Goal: Task Accomplishment & Management: Understand process/instructions

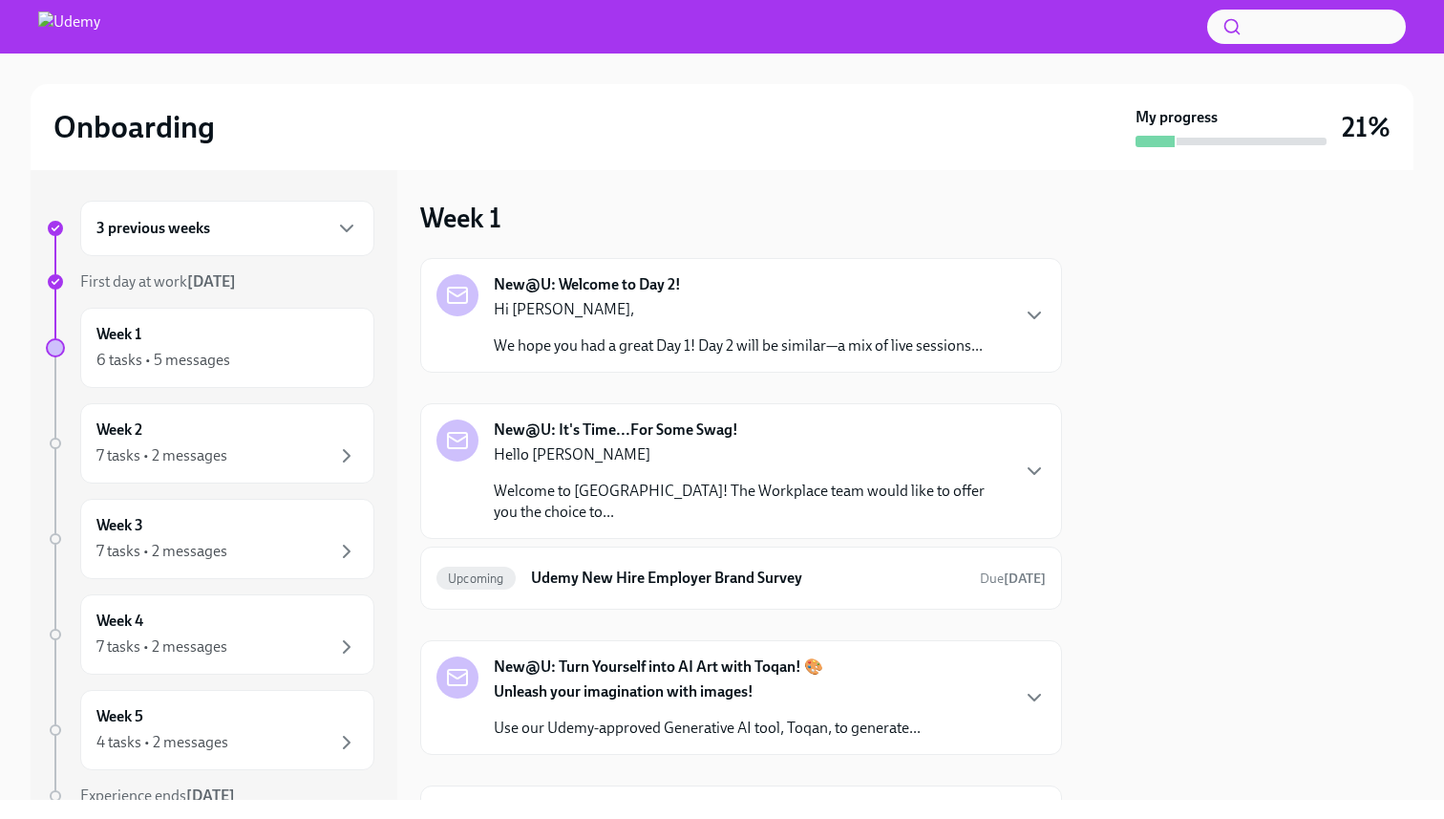
click at [275, 234] on div "3 previous weeks" at bounding box center [227, 228] width 262 height 23
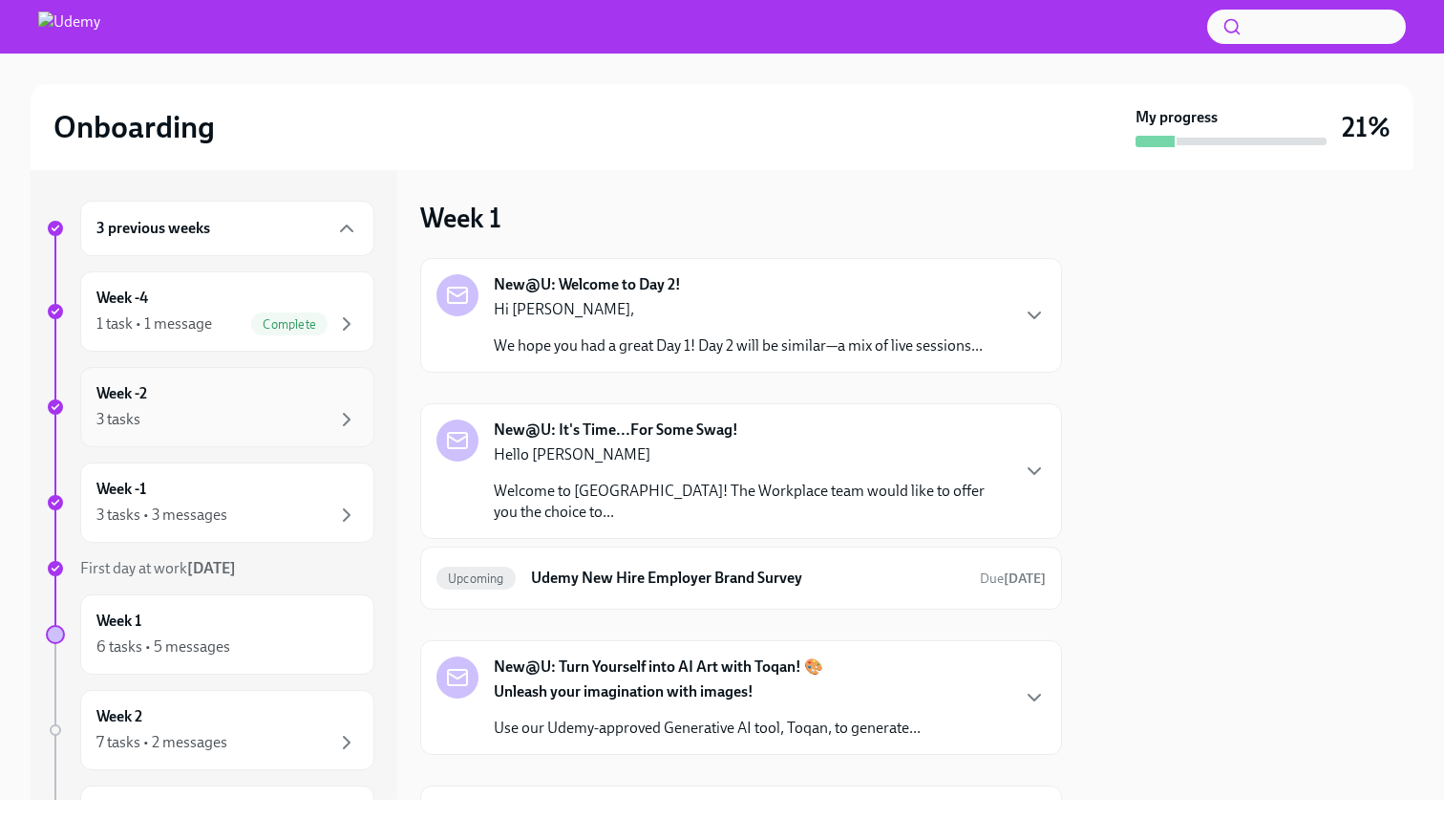
click at [292, 409] on div "3 tasks" at bounding box center [227, 419] width 262 height 23
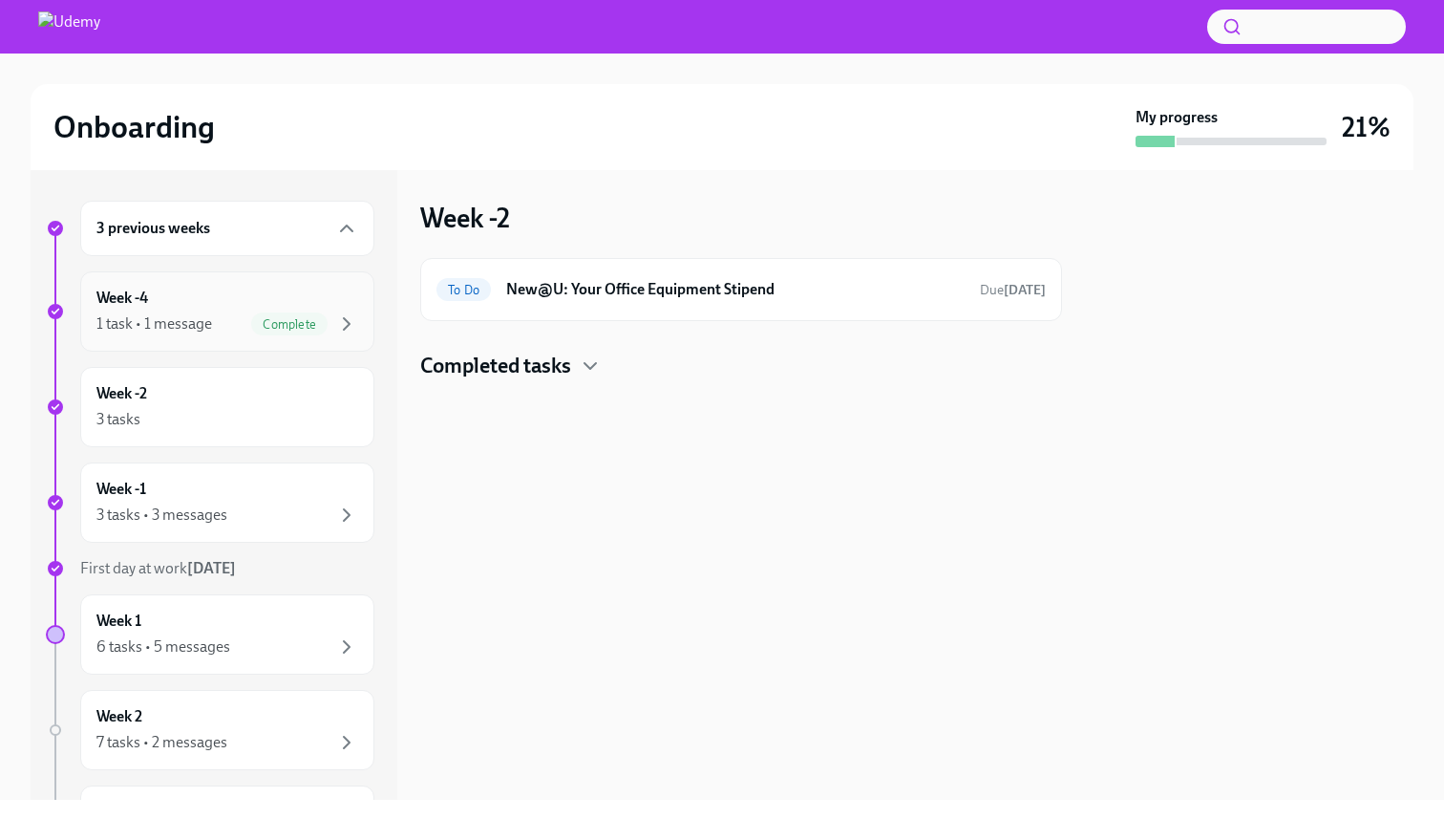
click at [279, 306] on div "Week -4 1 task • 1 message Complete" at bounding box center [227, 312] width 262 height 48
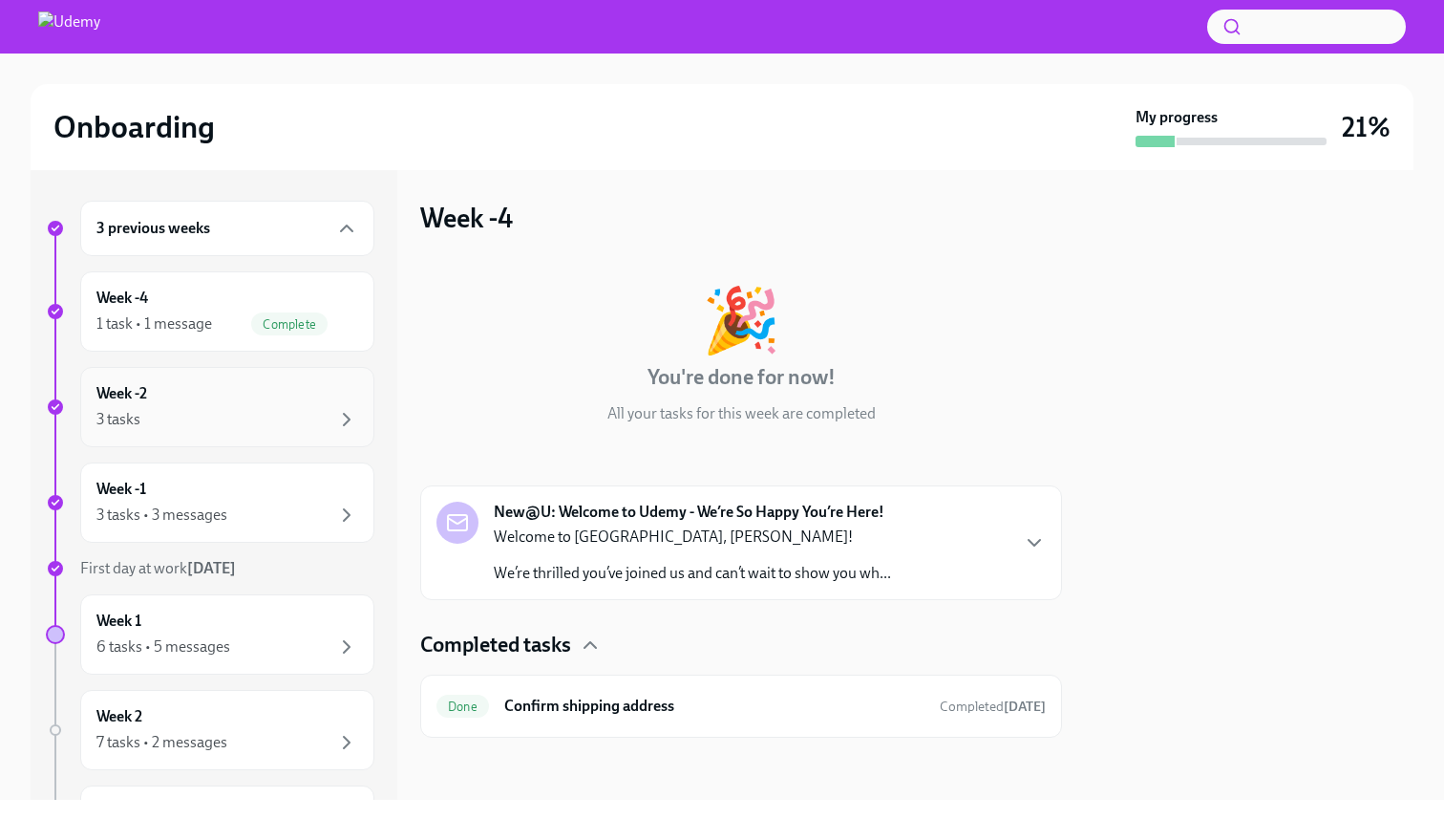
click at [257, 402] on div "Week -2 3 tasks" at bounding box center [227, 407] width 262 height 48
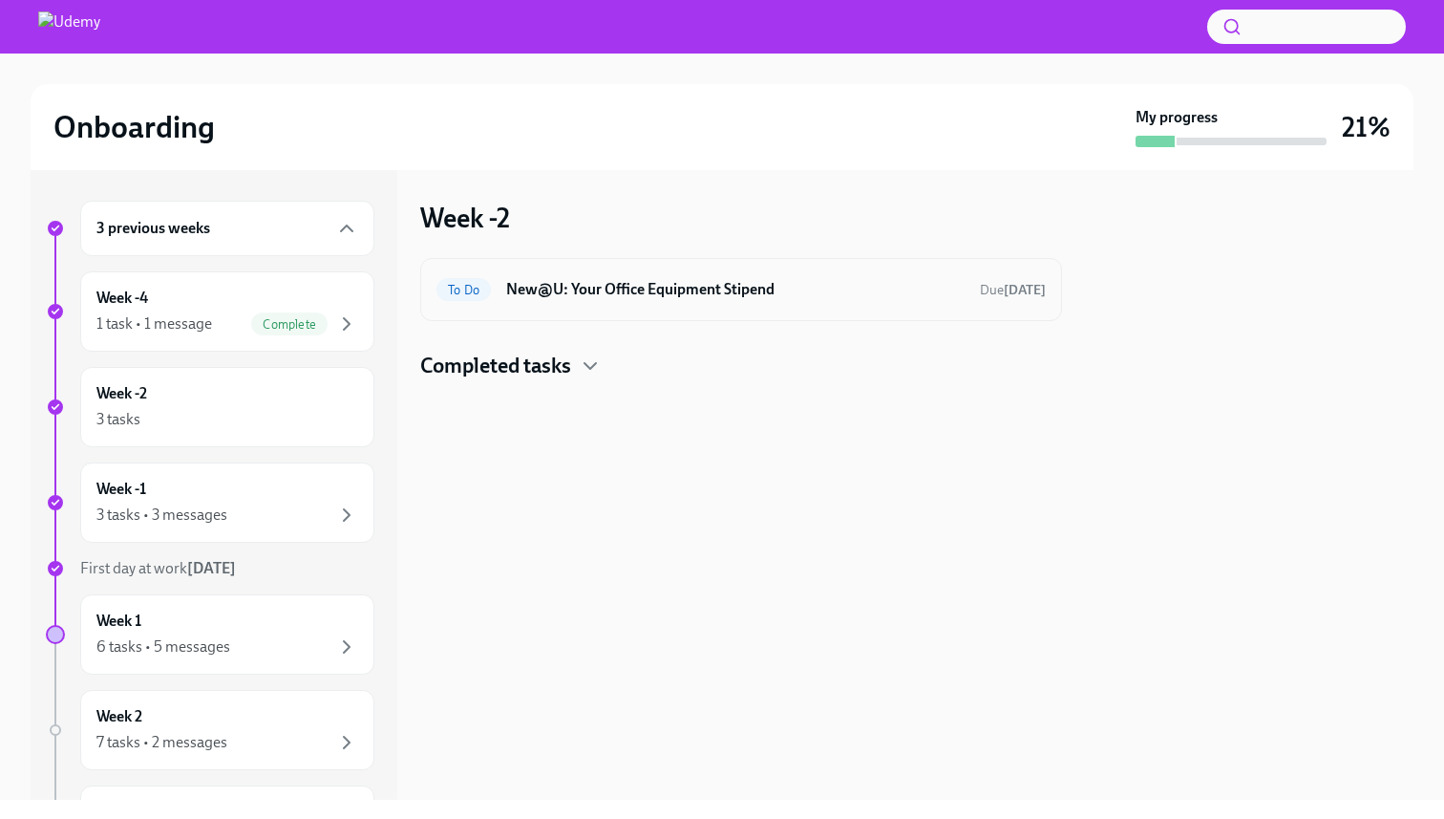
click at [743, 294] on h6 "New@U: Your Office Equipment Stipend" at bounding box center [735, 289] width 458 height 21
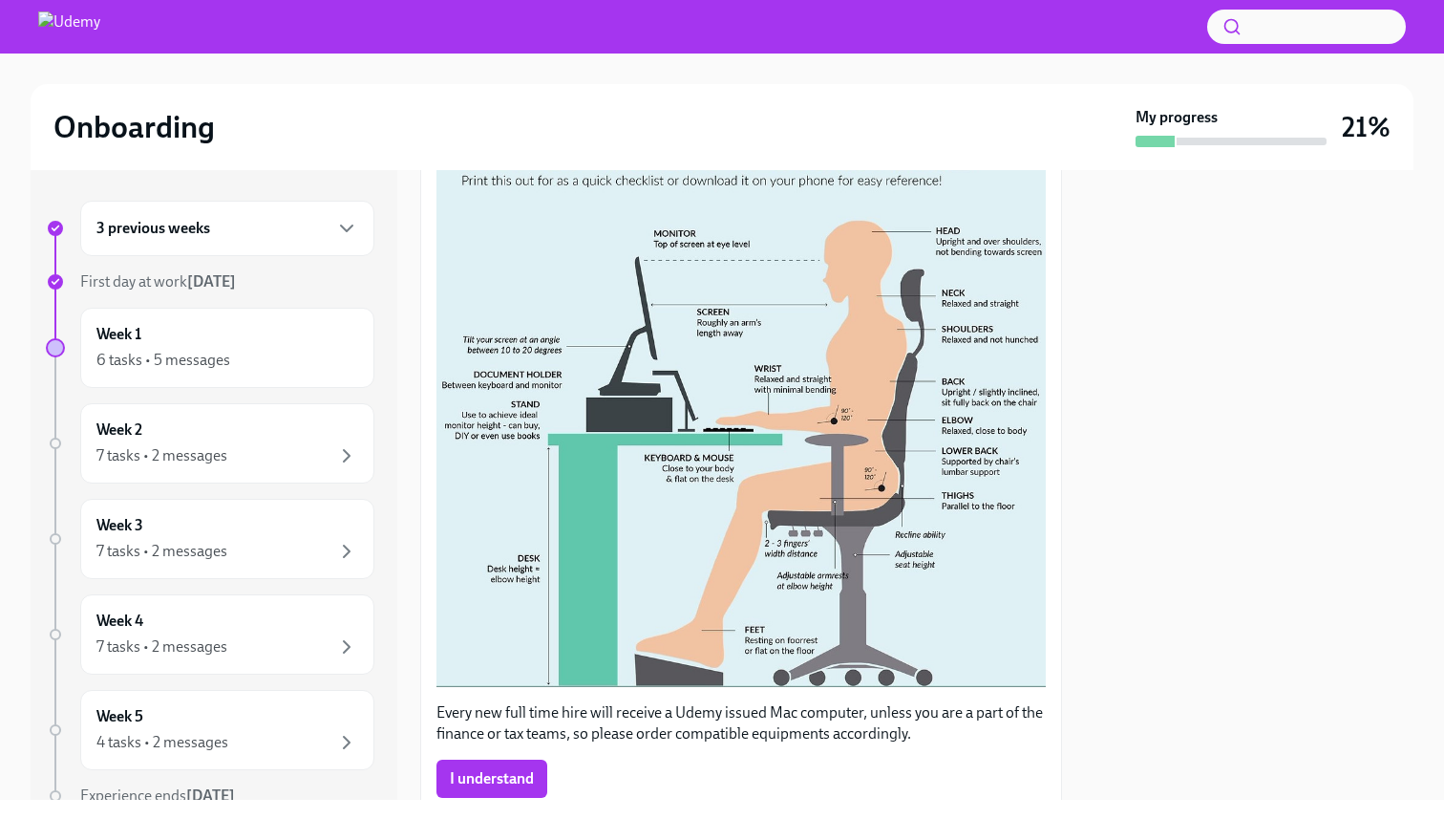
scroll to position [400, 0]
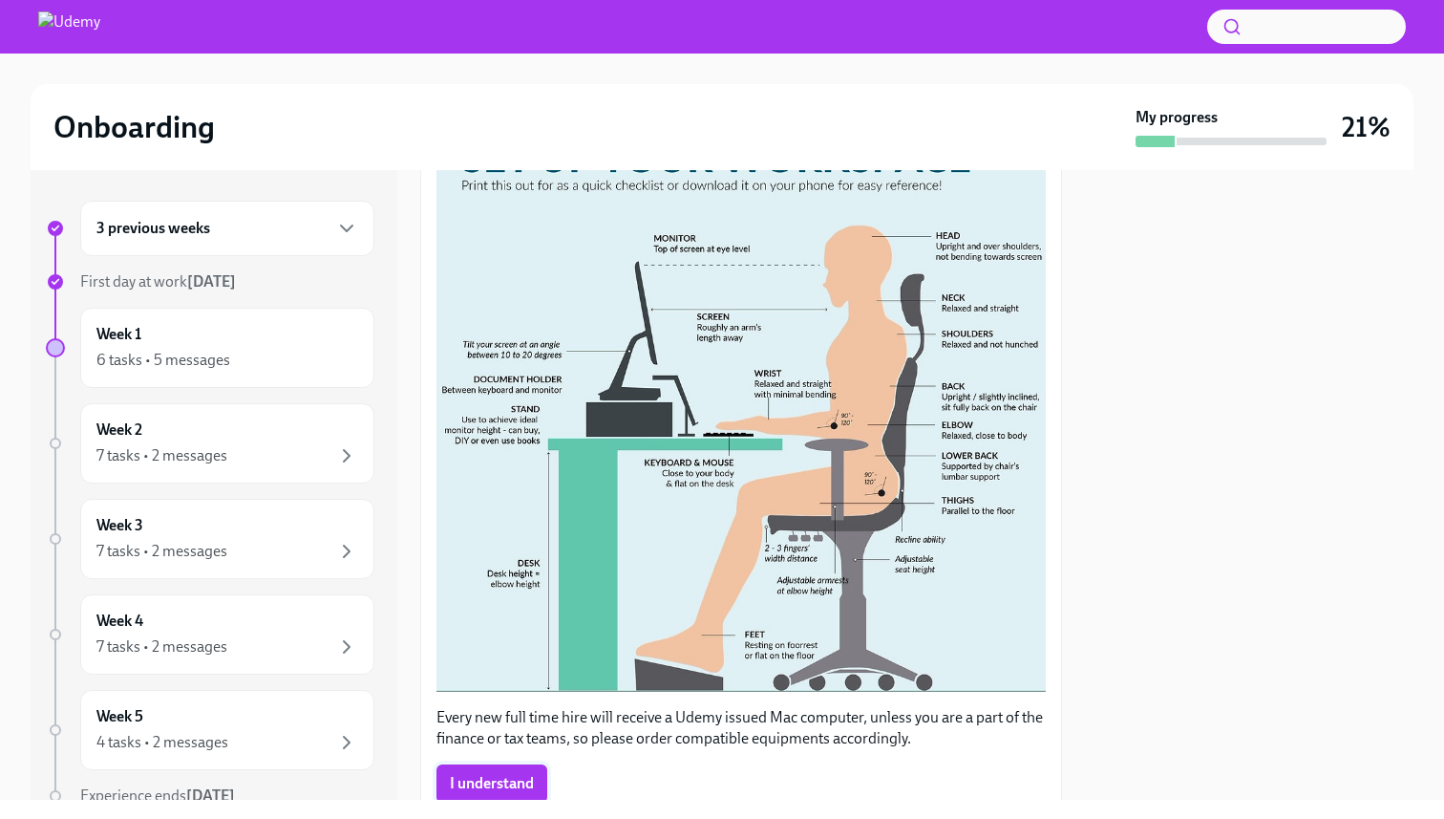
click at [507, 787] on span "I understand" at bounding box center [492, 783] width 84 height 19
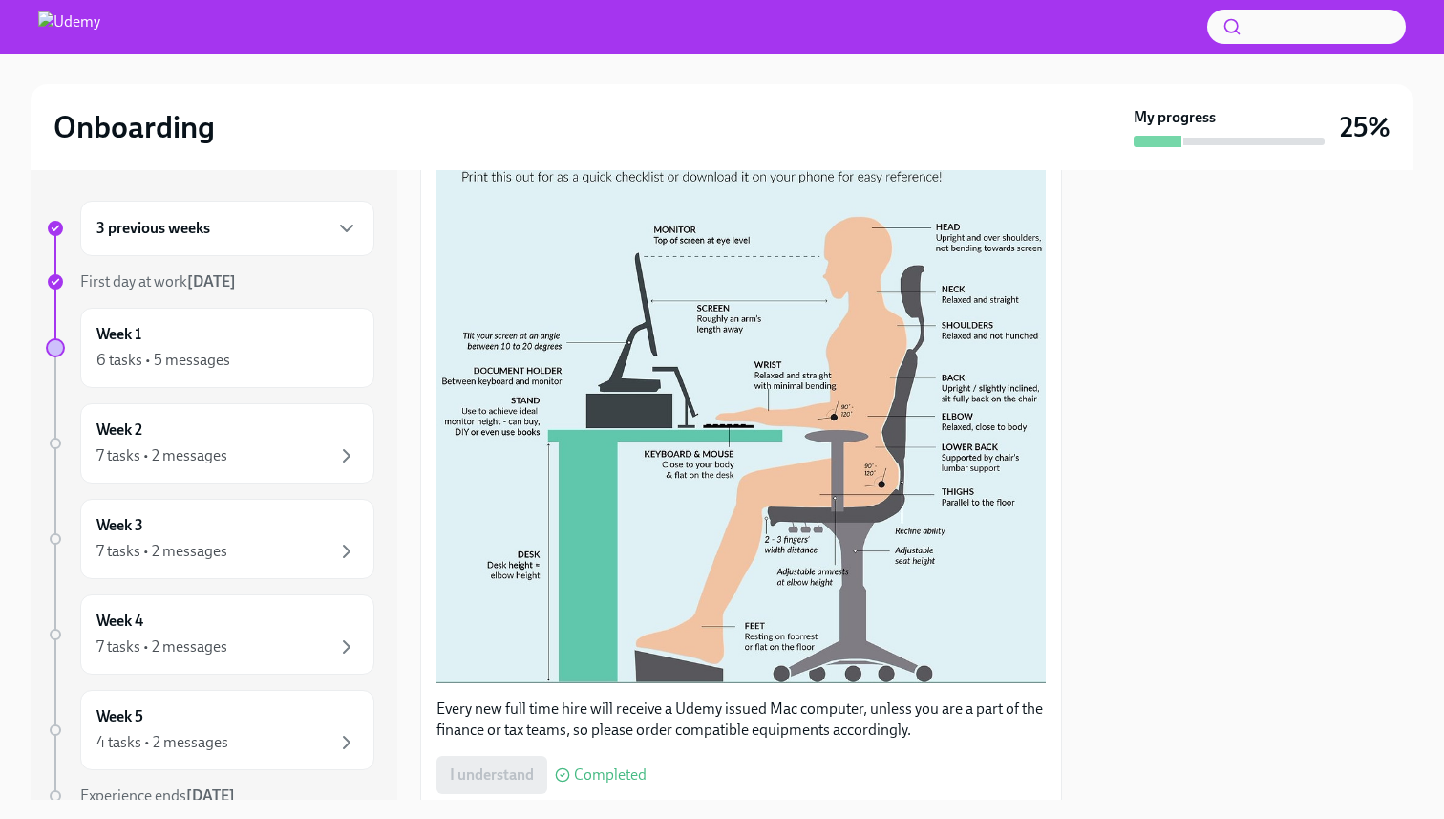
scroll to position [480, 0]
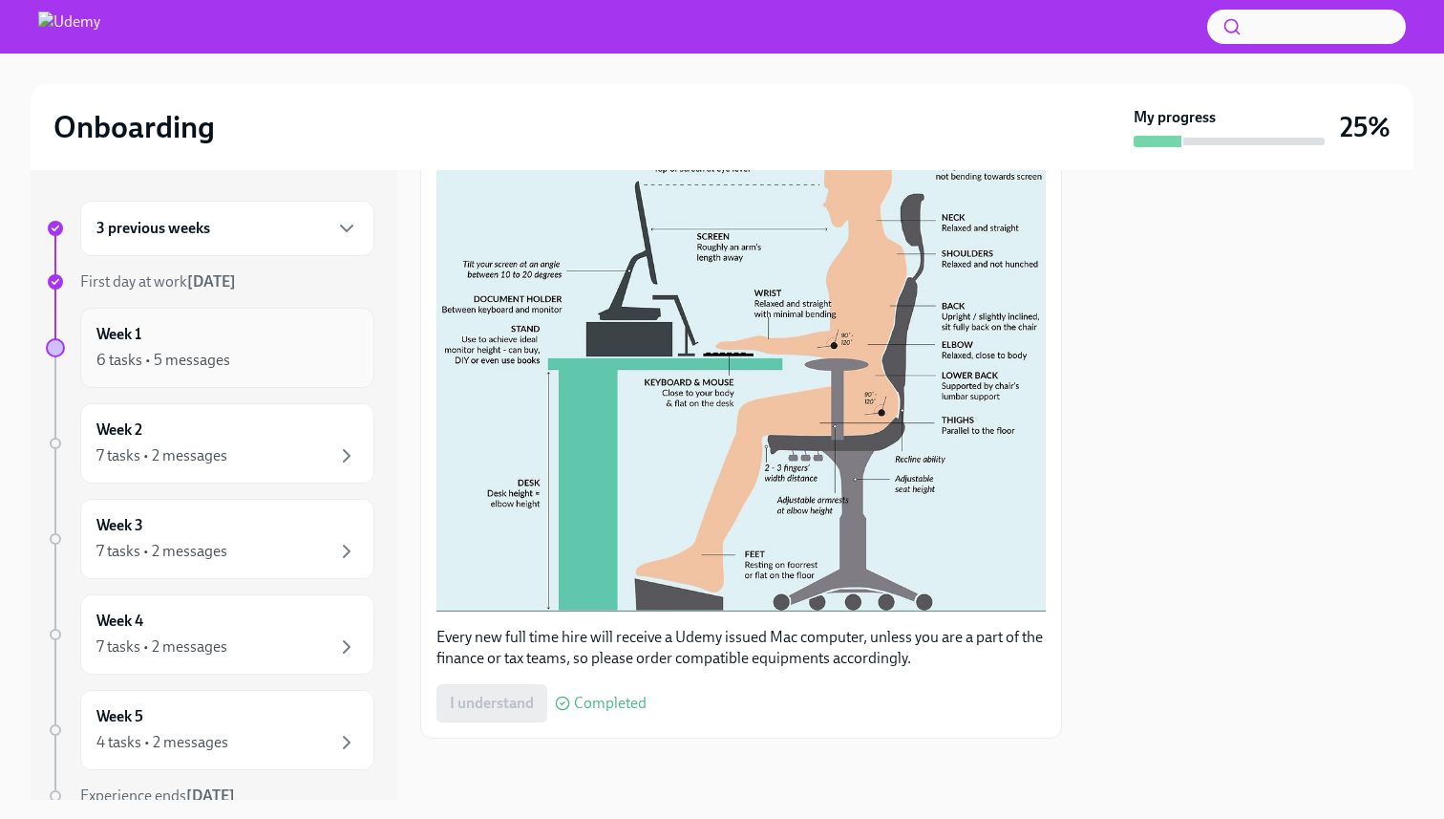
click at [243, 346] on div "Week 1 6 tasks • 5 messages" at bounding box center [227, 348] width 262 height 48
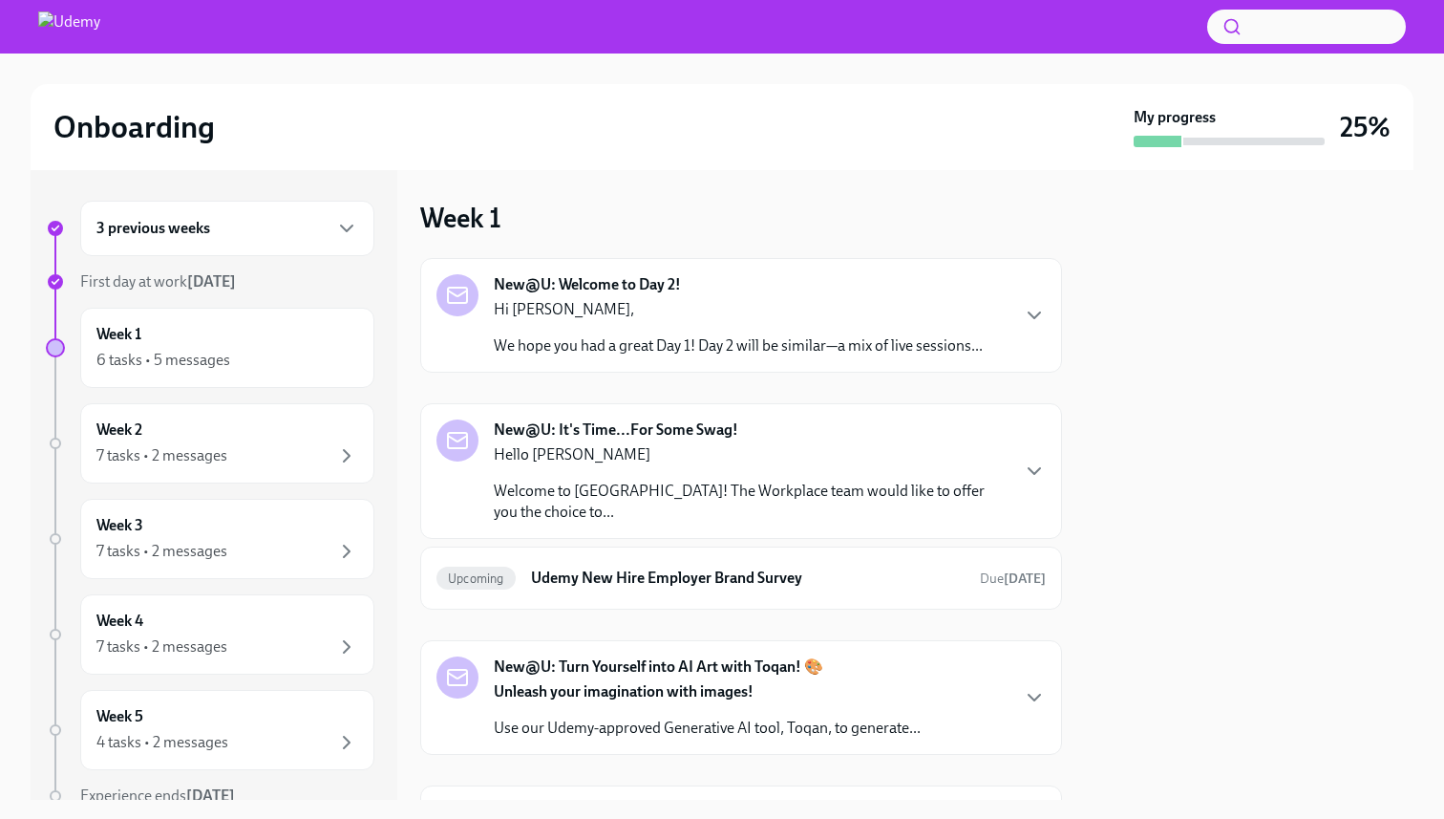
click at [831, 331] on div "Hi [PERSON_NAME], We hope you had a great Day 1! Day 2 will be similar—a mix of…" at bounding box center [738, 327] width 489 height 57
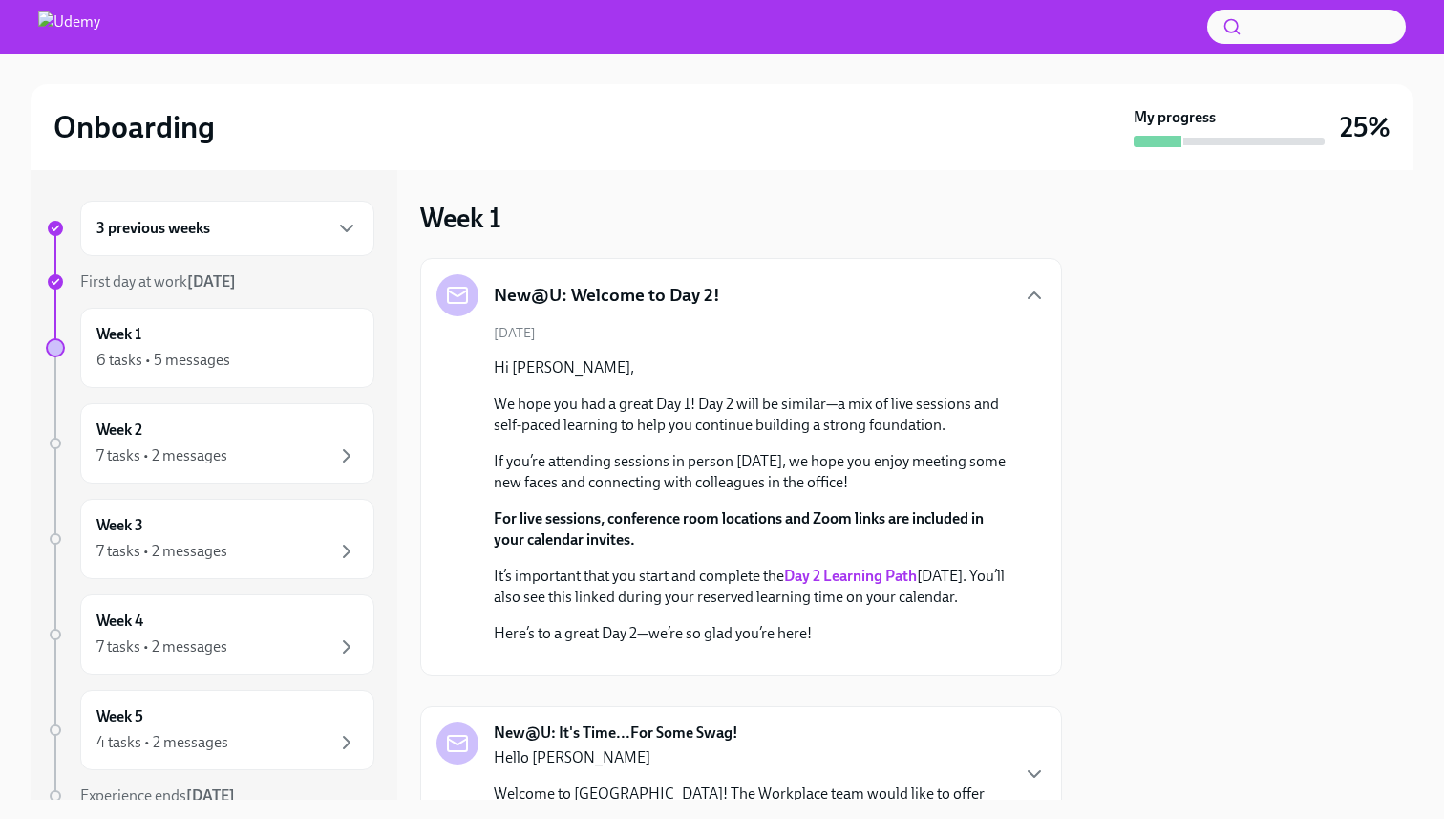
click at [267, 231] on div "3 previous weeks" at bounding box center [227, 228] width 262 height 23
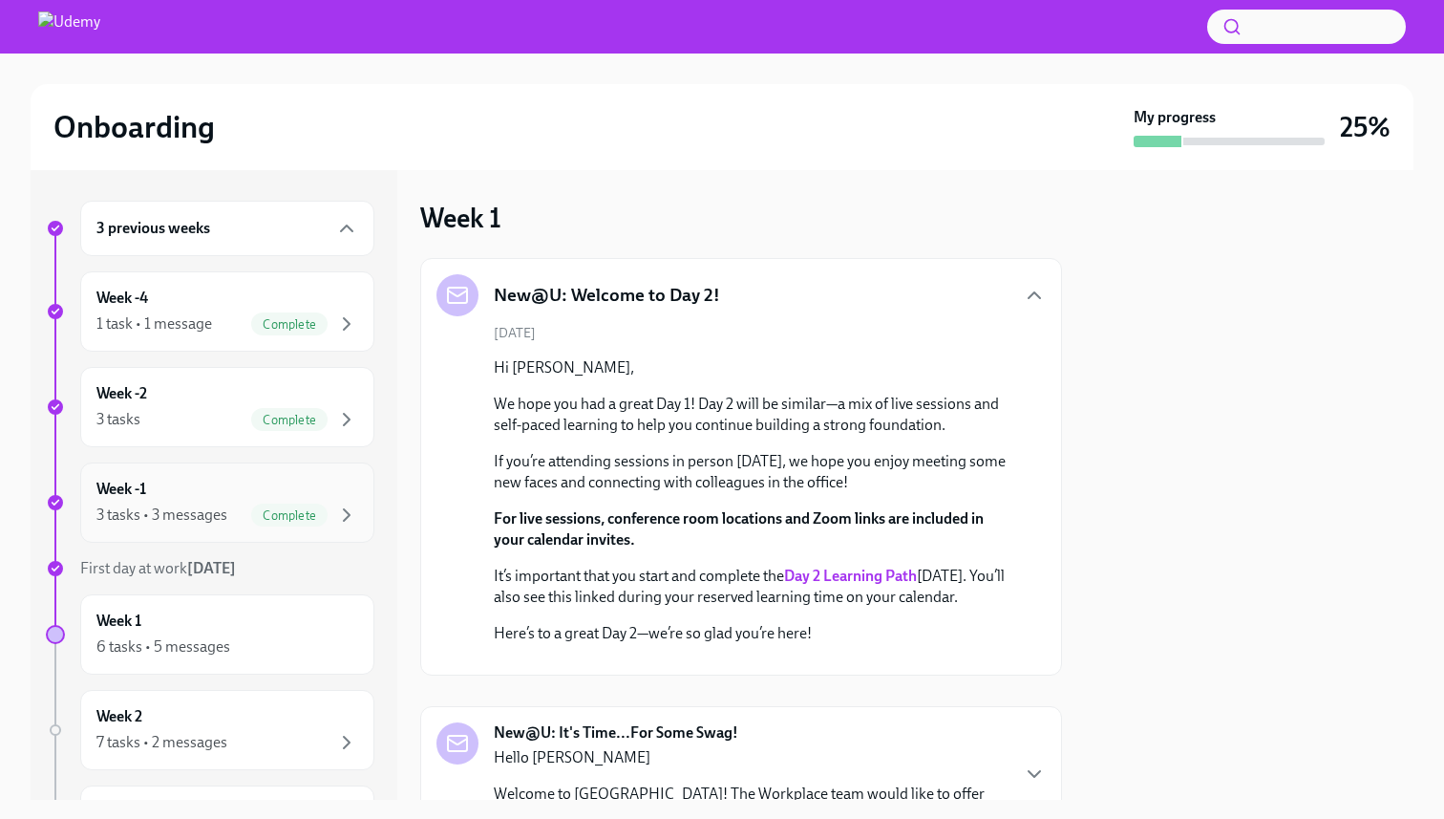
click at [208, 501] on div "Week -1 3 tasks • 3 messages Complete" at bounding box center [227, 503] width 262 height 48
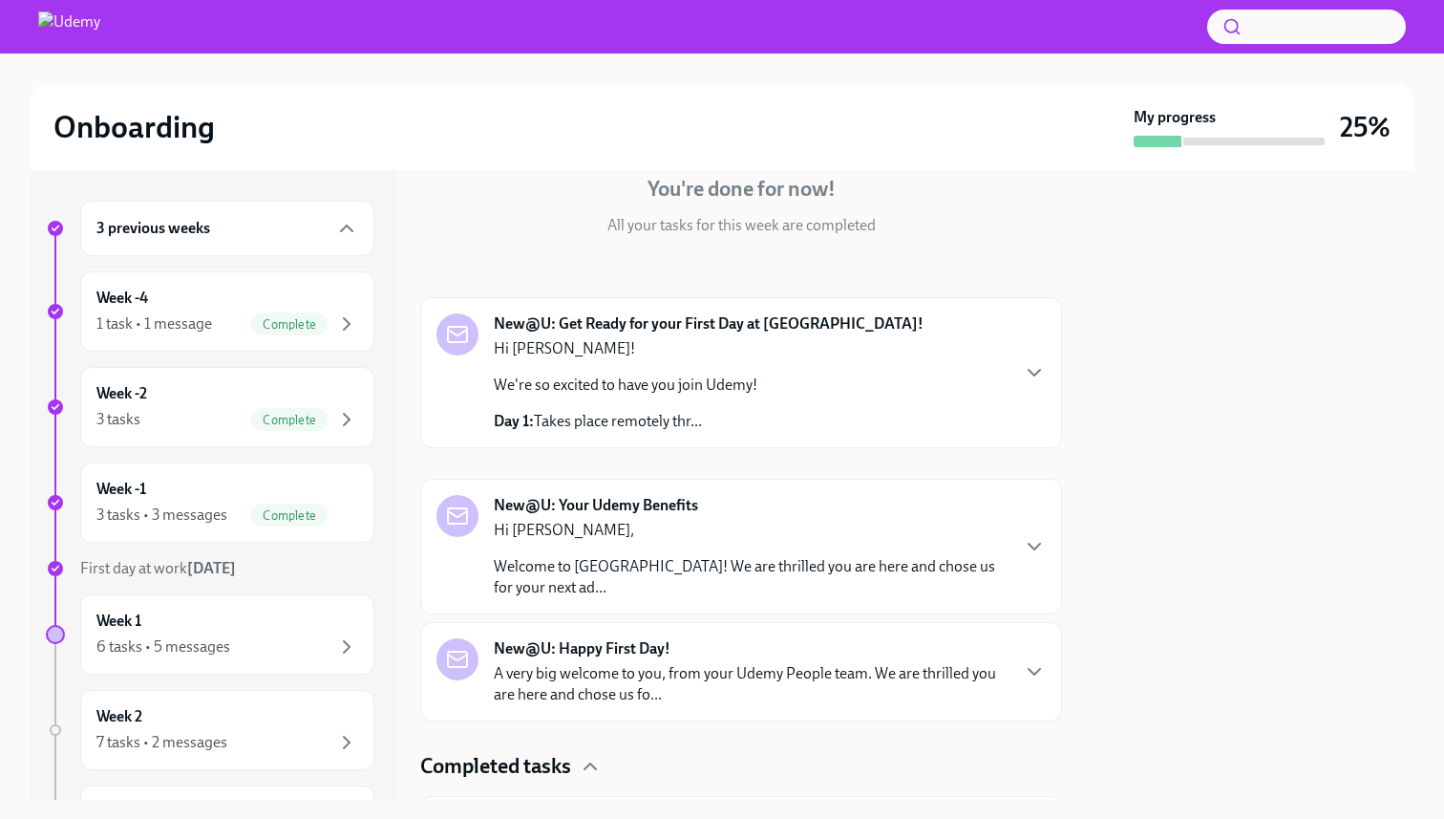
scroll to position [211, 0]
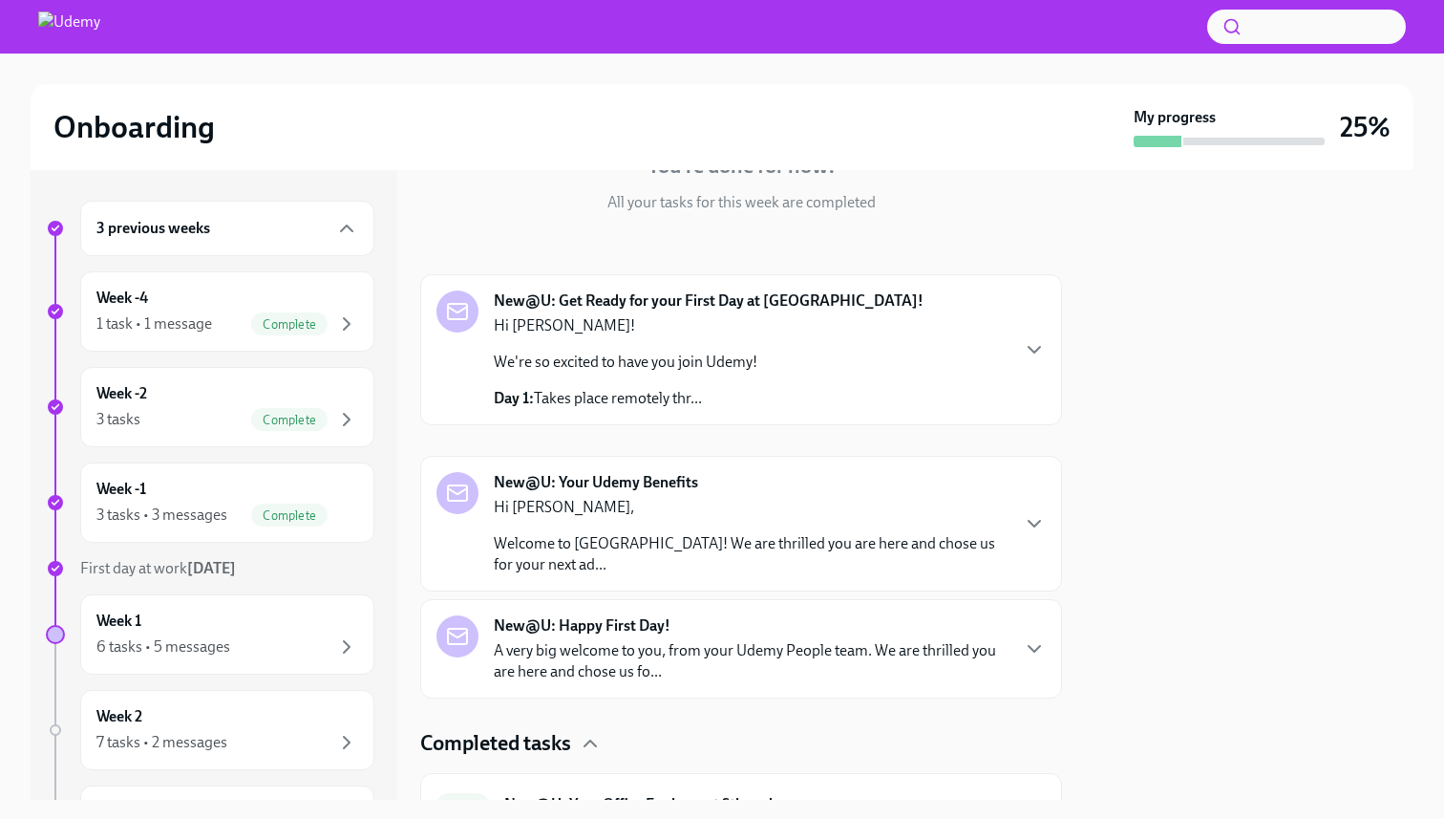
click at [747, 387] on div "Hi [PERSON_NAME]! We're so excited to have you join Udemy! Day 1: Takes place r…" at bounding box center [626, 362] width 264 height 94
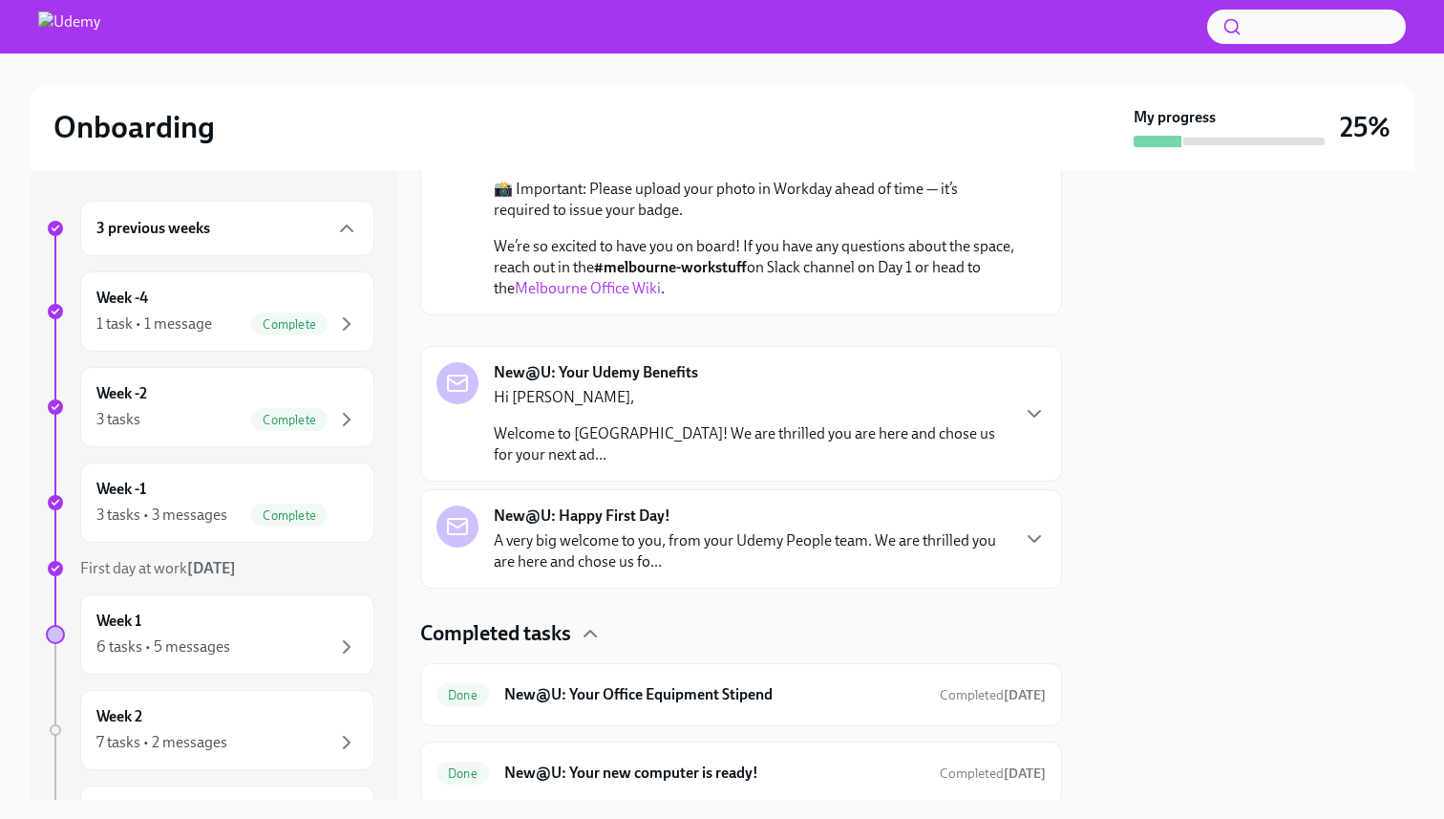
scroll to position [1289, 0]
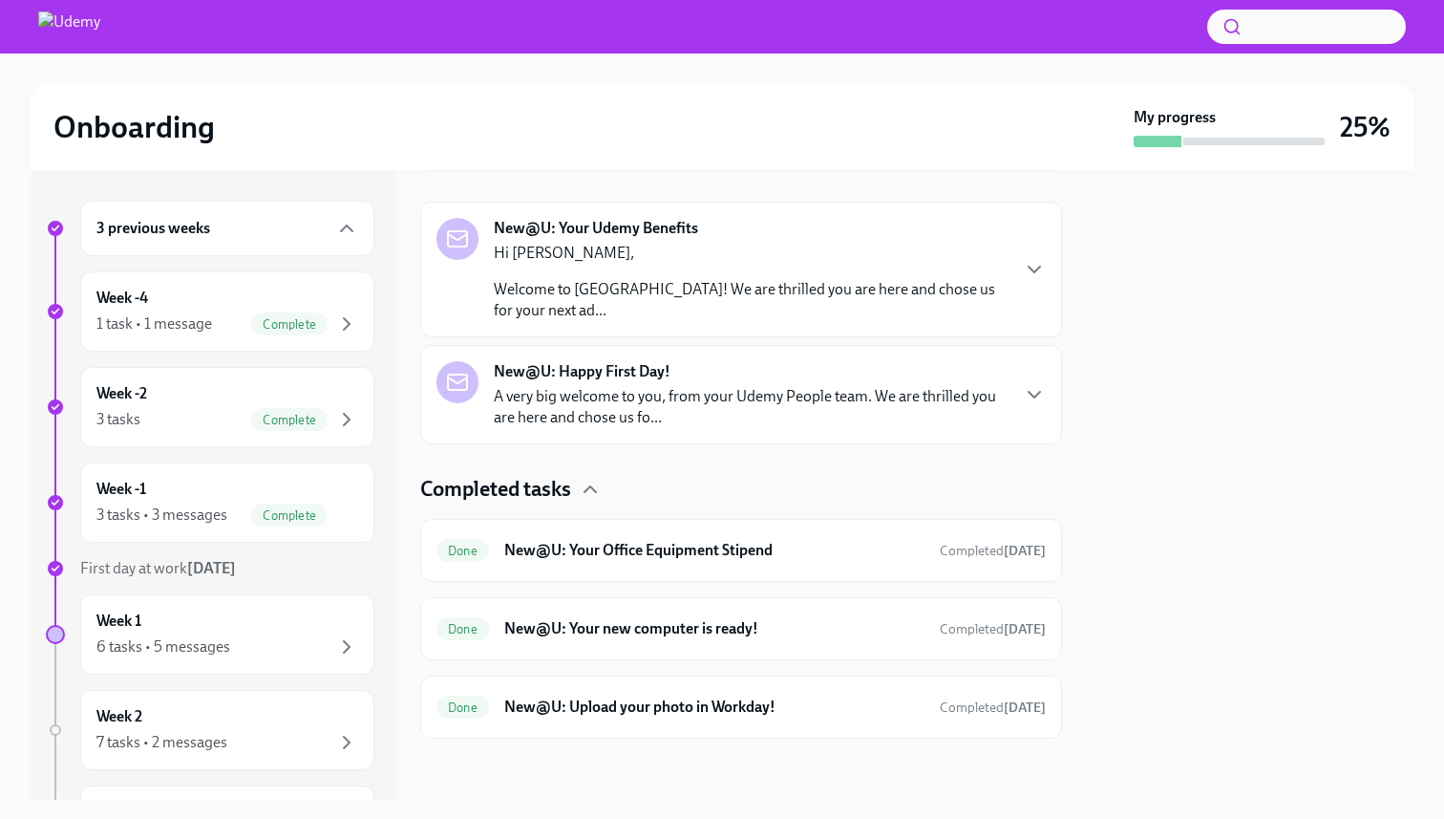
click at [759, 321] on div "Hi [PERSON_NAME], Welcome to Udemy! We are thrilled you are here and chose us f…" at bounding box center [751, 282] width 514 height 78
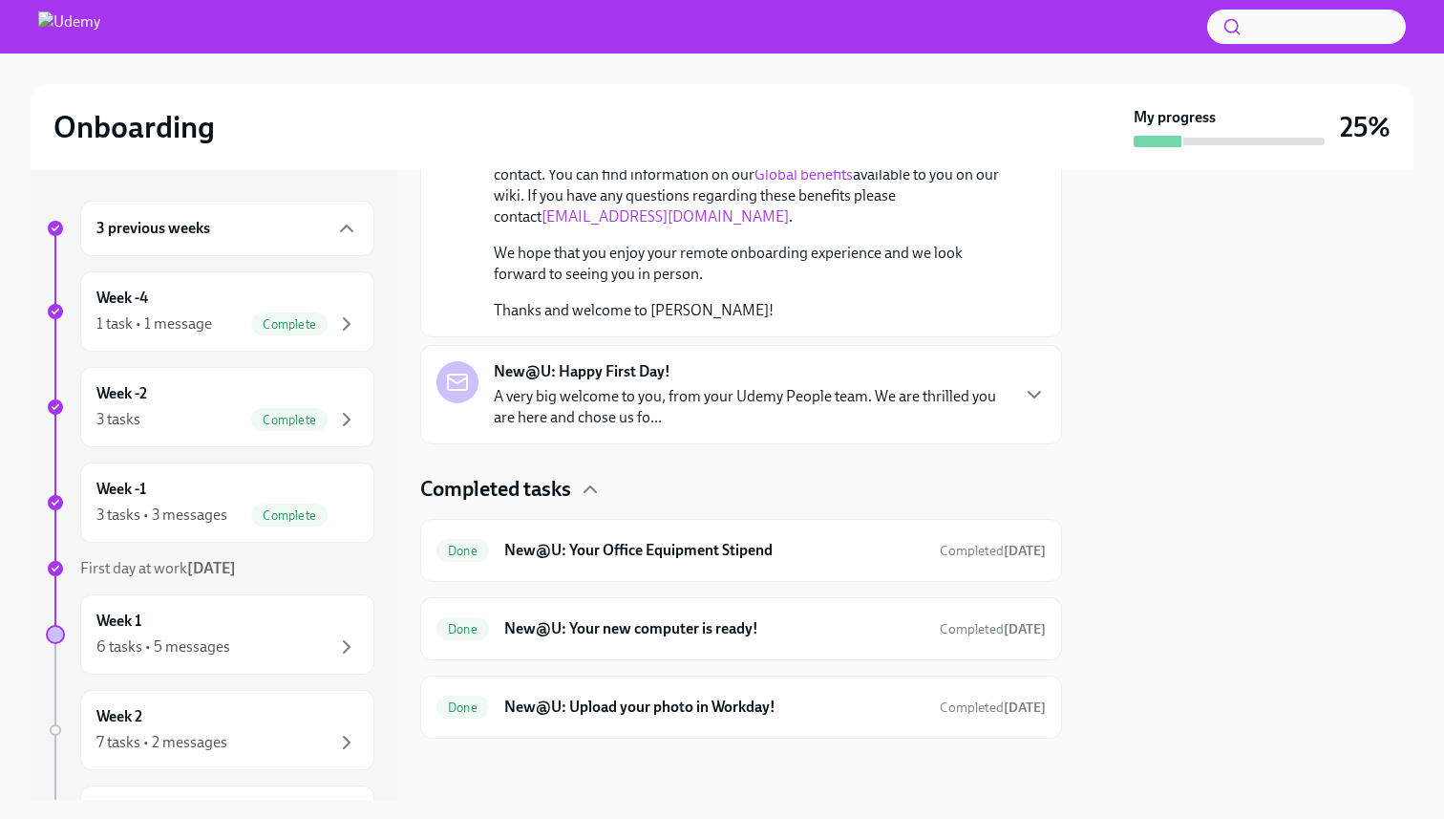
scroll to position [2025, 0]
click at [754, 428] on div "New@U: Happy First Day! A very big welcome to you, from your Udemy People team.…" at bounding box center [751, 394] width 514 height 67
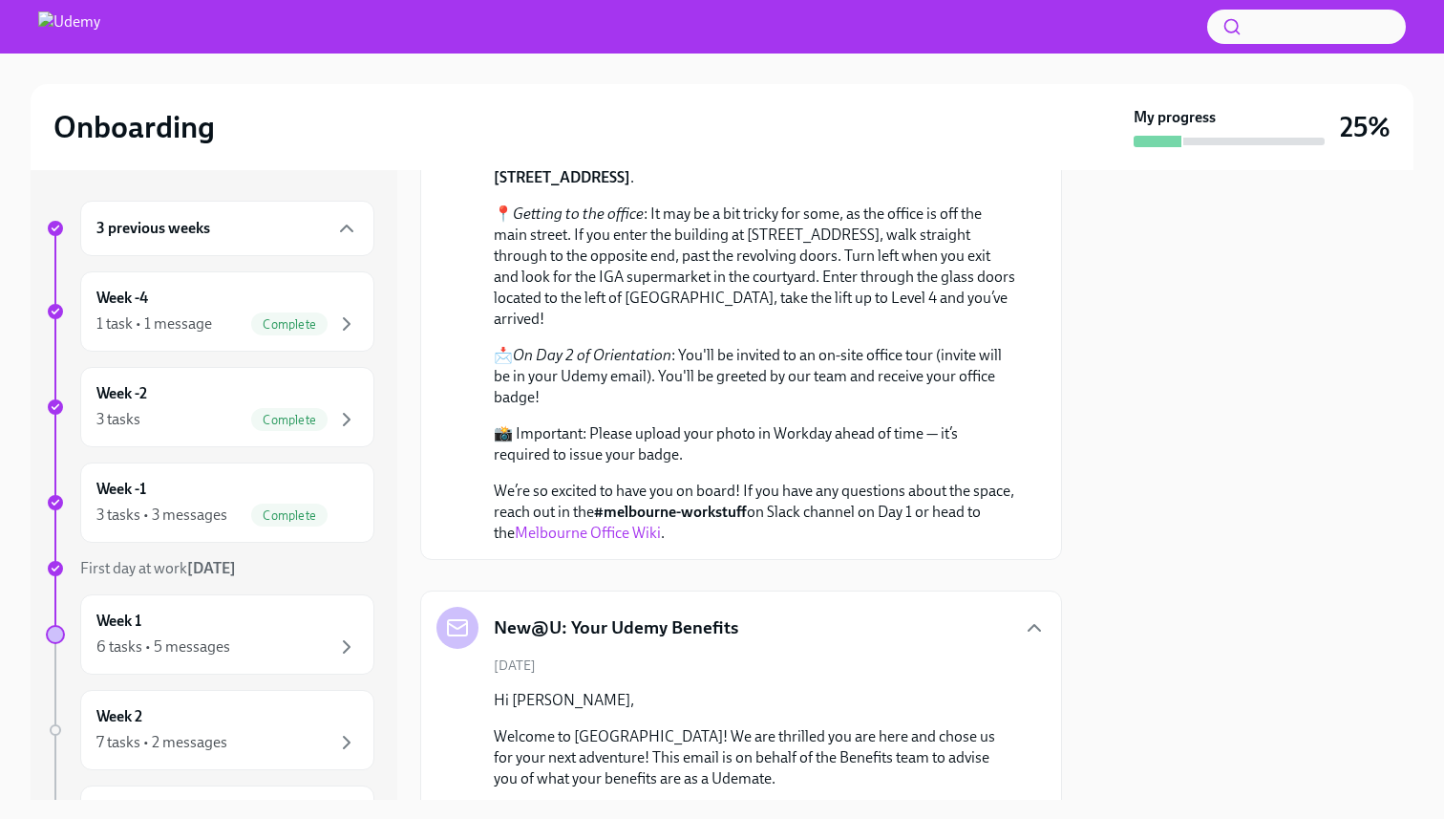
scroll to position [532, 0]
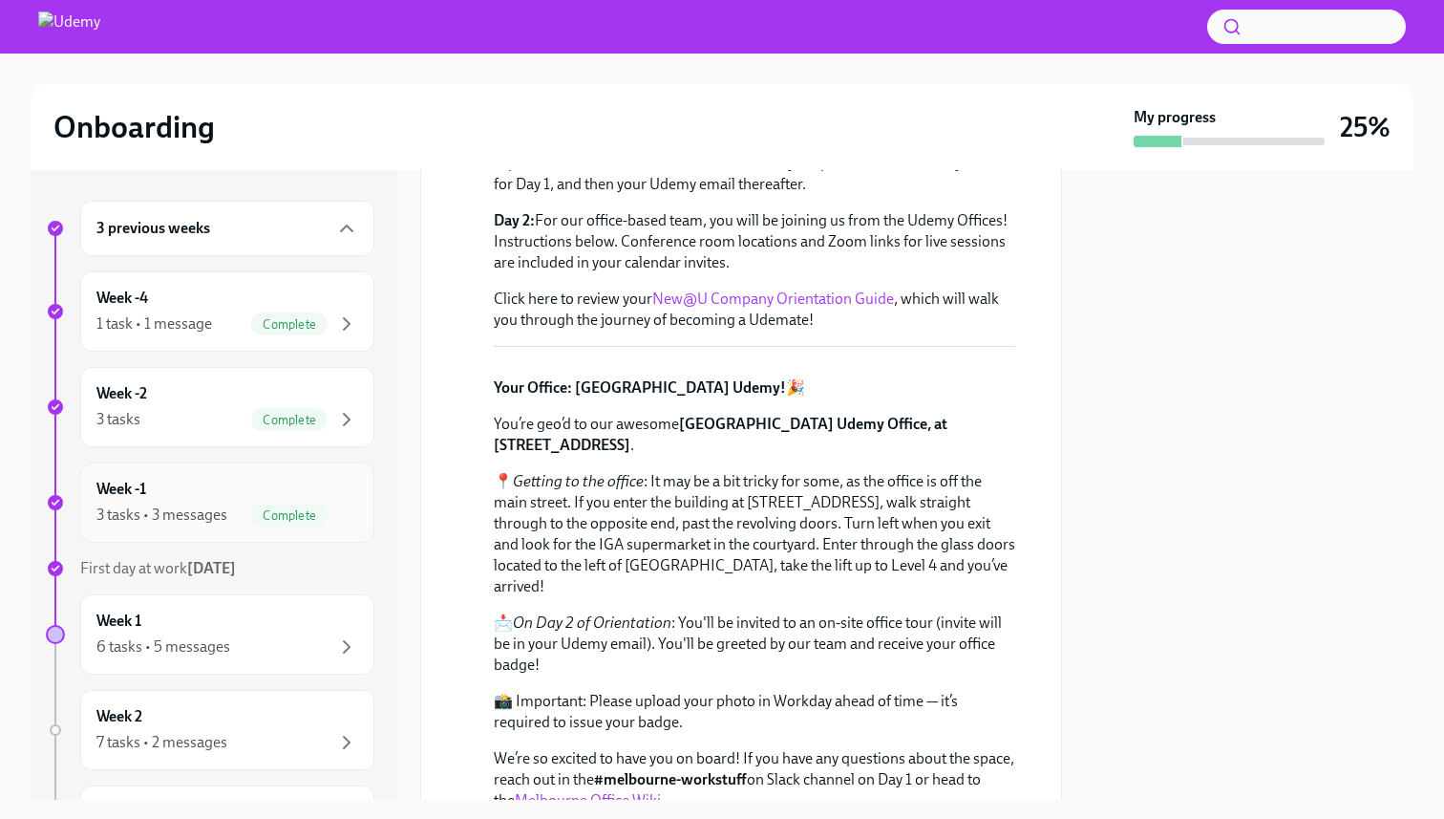
click at [213, 493] on div "Week -1 3 tasks • 3 messages Complete" at bounding box center [227, 503] width 262 height 48
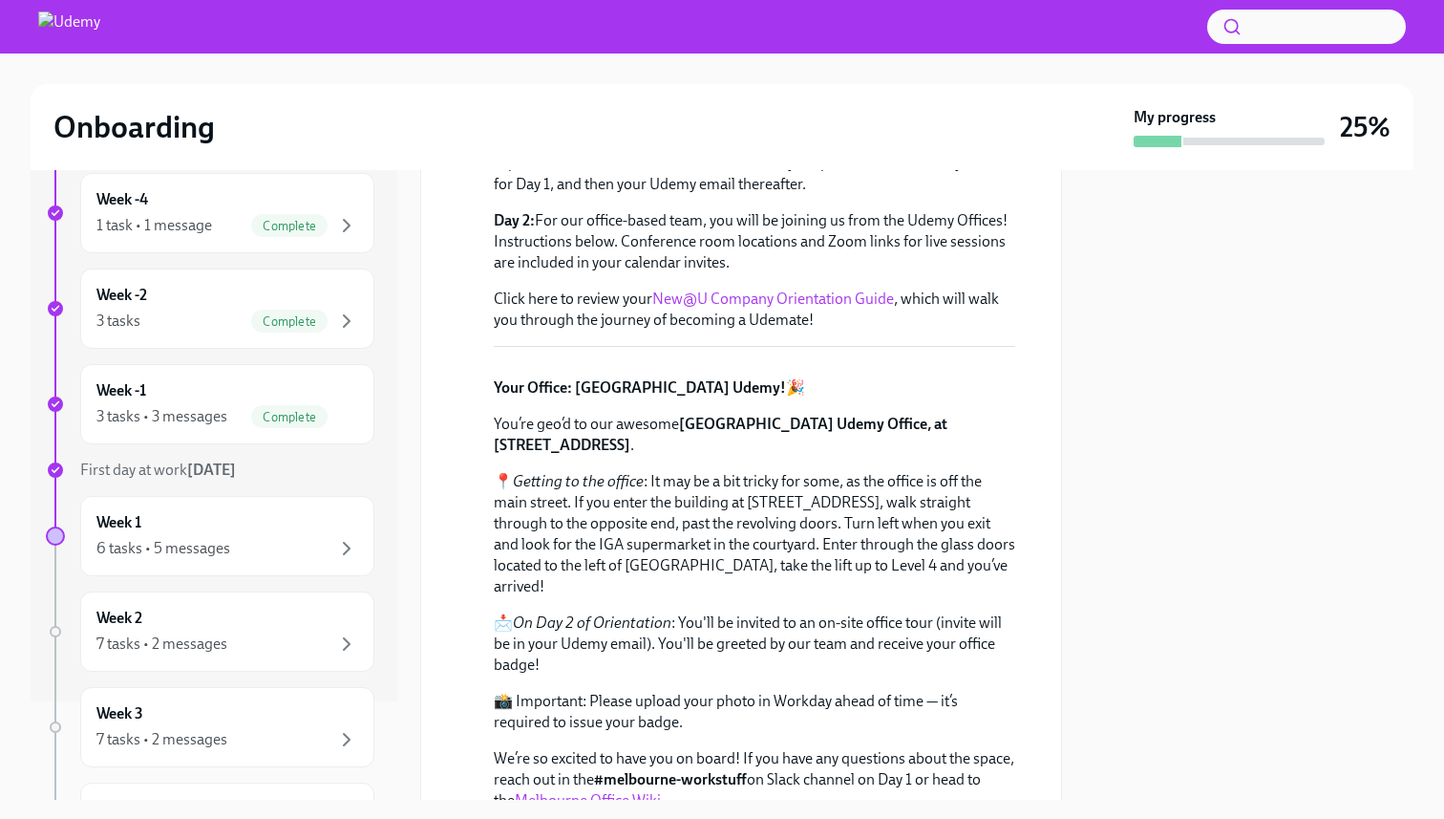
scroll to position [115, 0]
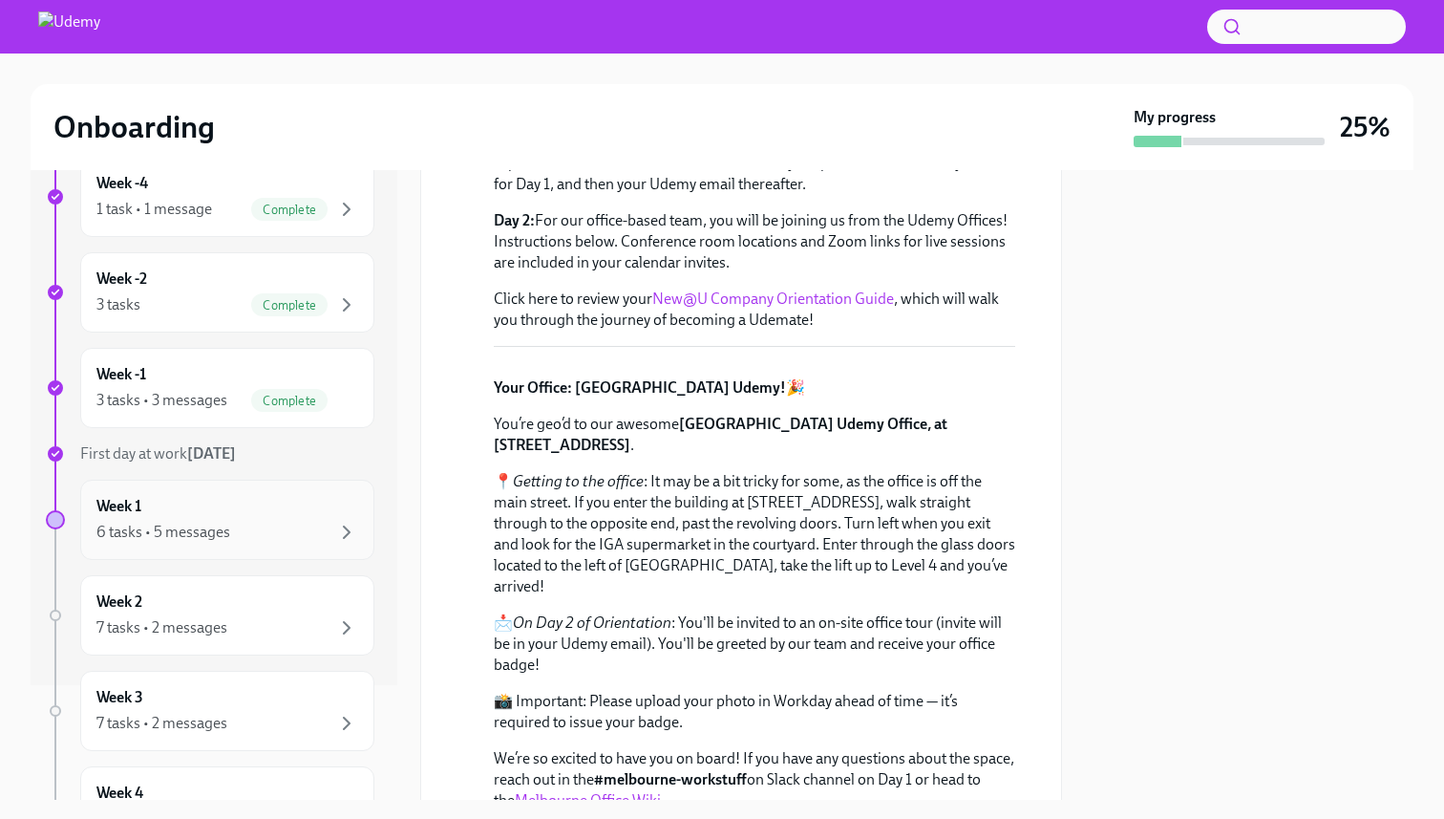
click at [265, 501] on div "Week 1 6 tasks • 5 messages" at bounding box center [227, 520] width 262 height 48
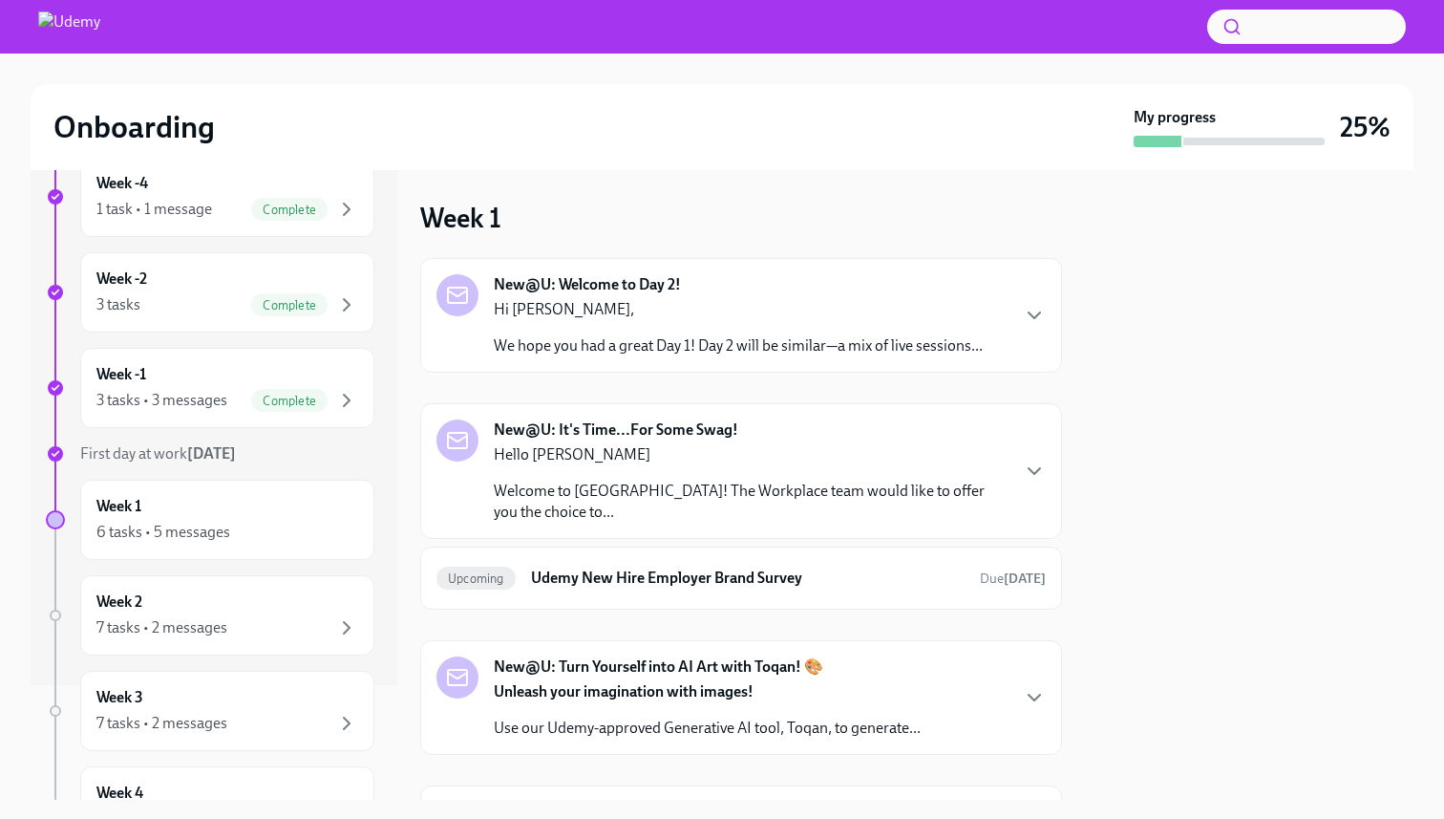
click at [809, 455] on p "Hello [PERSON_NAME]" at bounding box center [751, 454] width 514 height 21
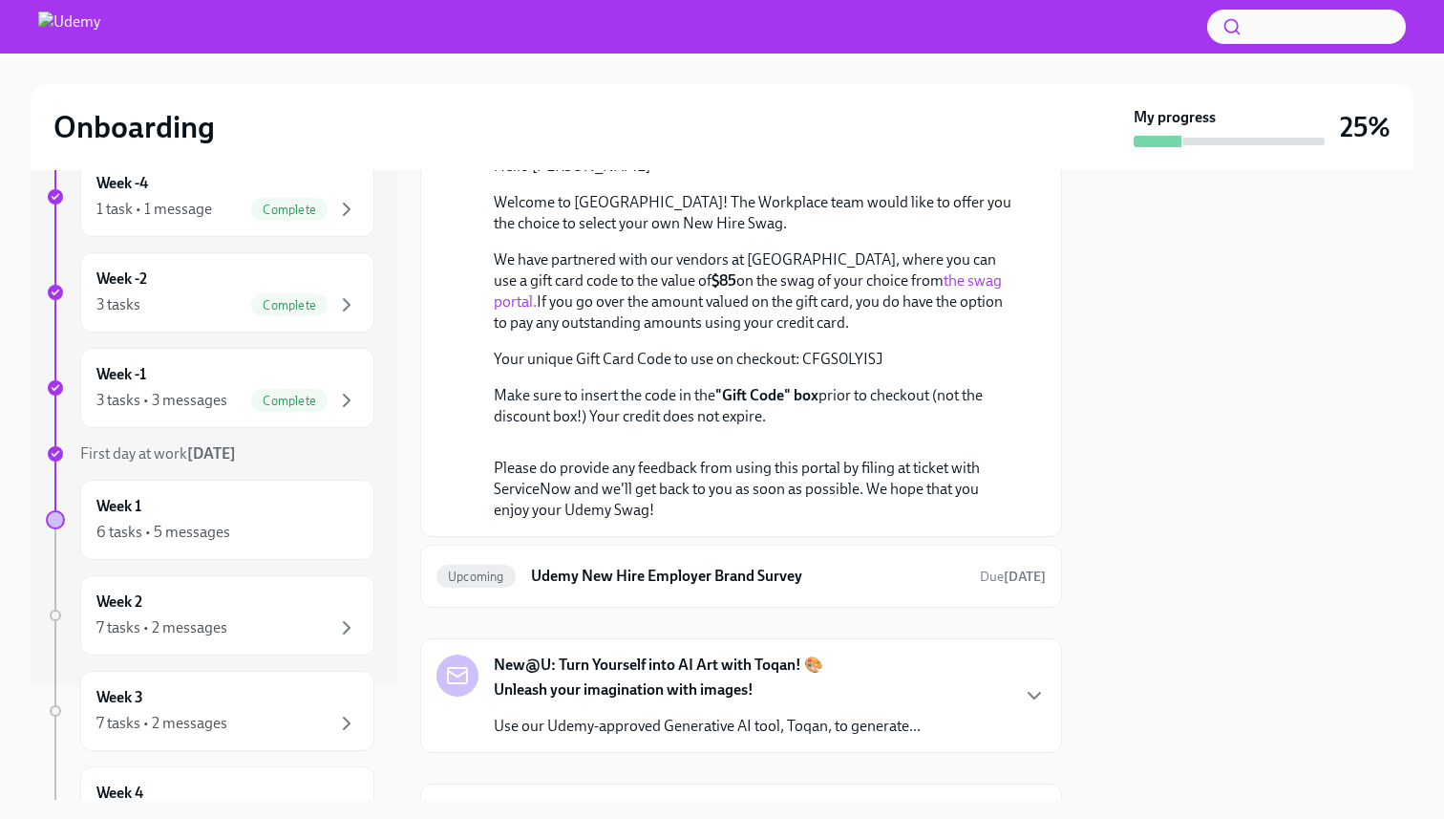
scroll to position [359, 0]
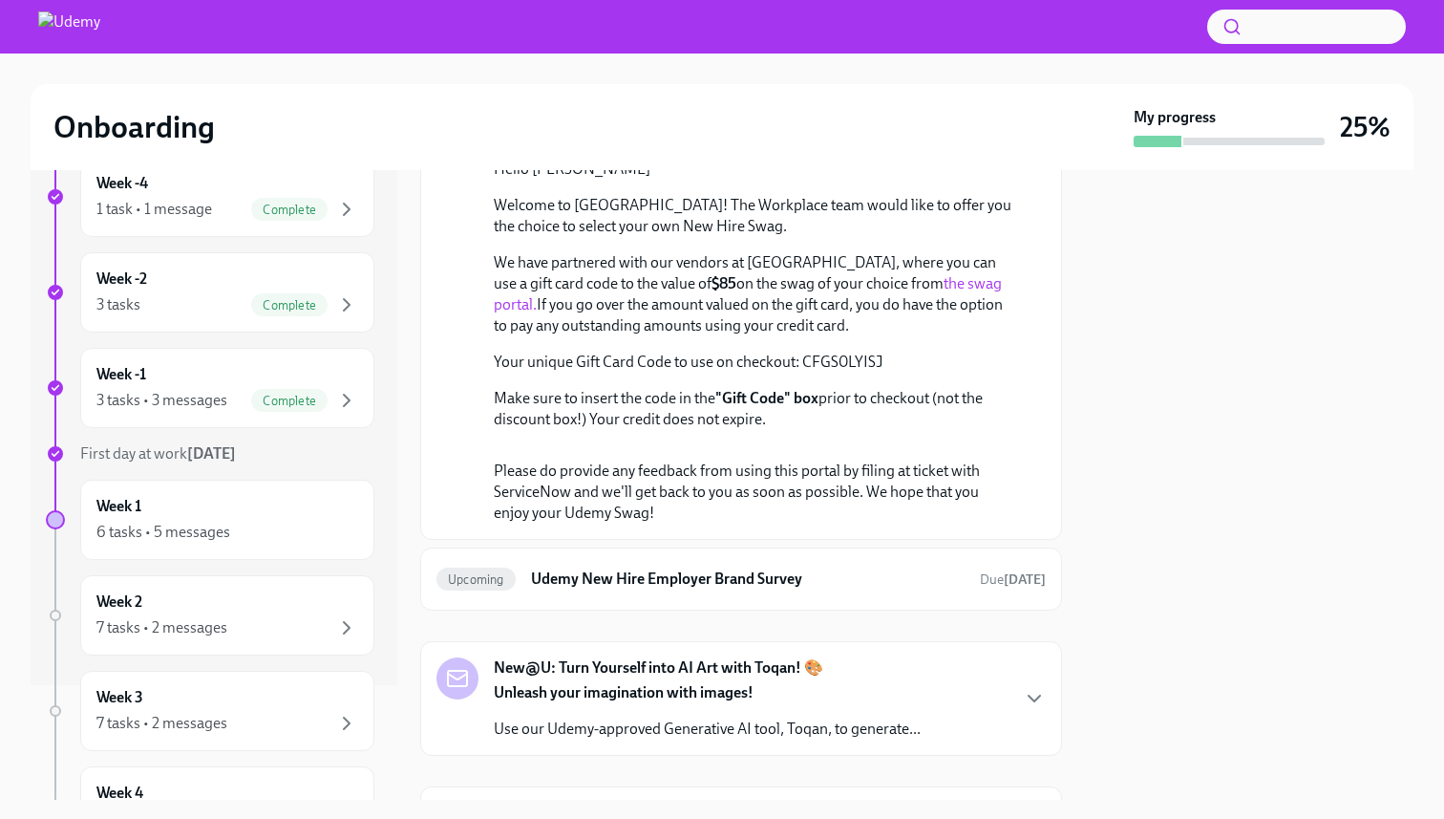
click at [859, 313] on link "the swag portal." at bounding box center [748, 293] width 508 height 39
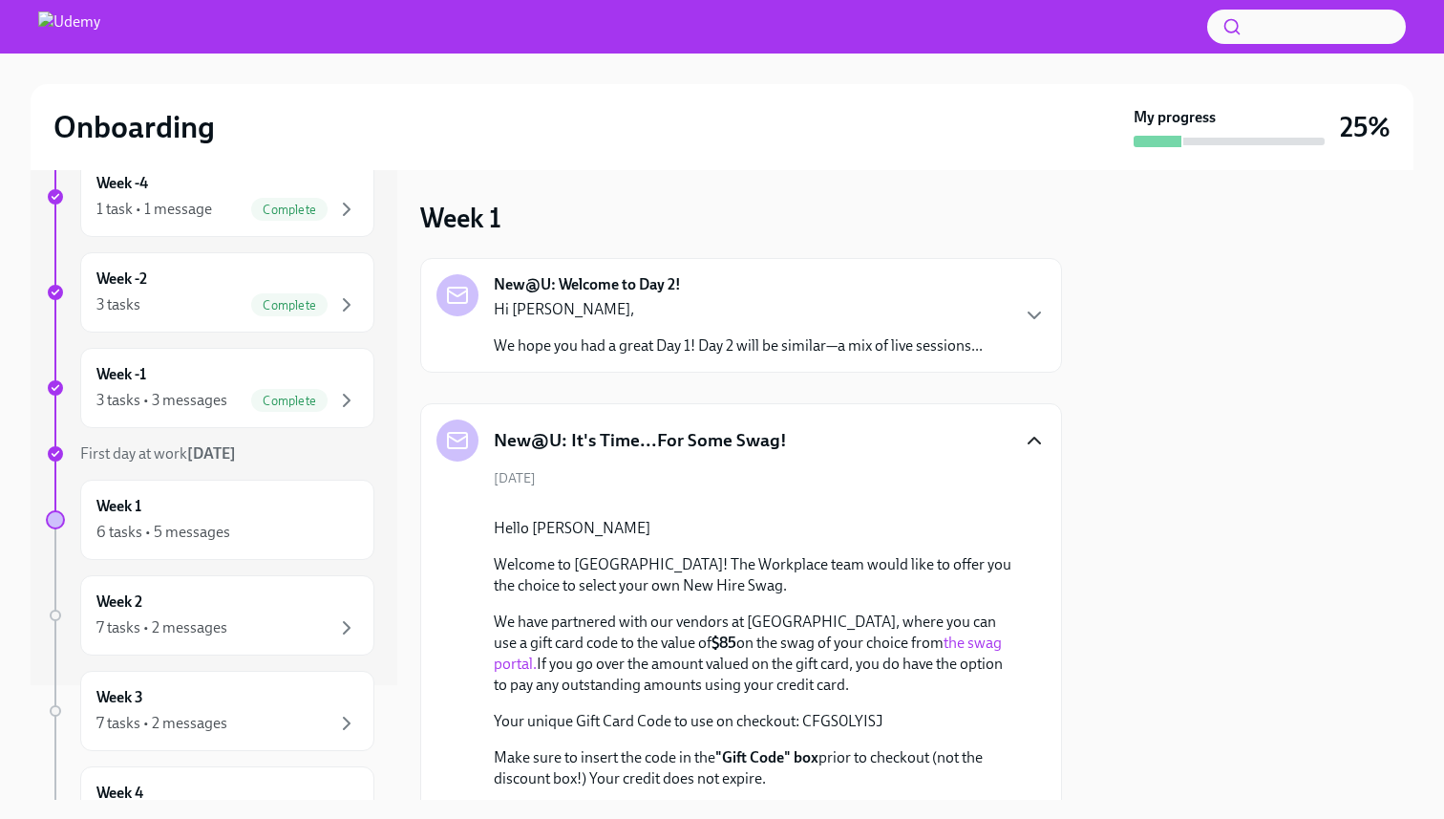
click at [1039, 437] on icon "button" at bounding box center [1034, 440] width 23 height 23
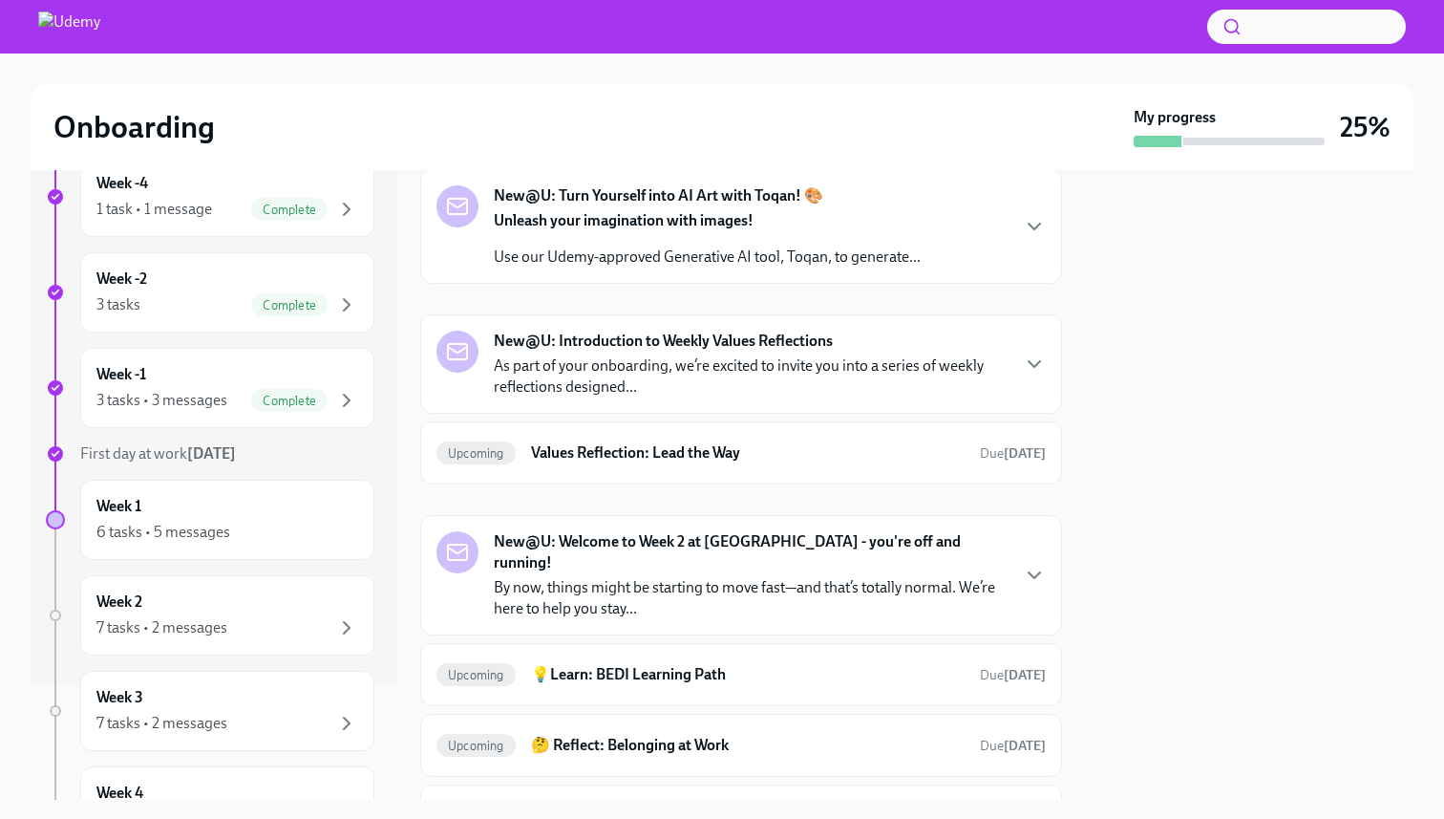
scroll to position [453, 0]
